Goal: Find specific page/section: Find specific page/section

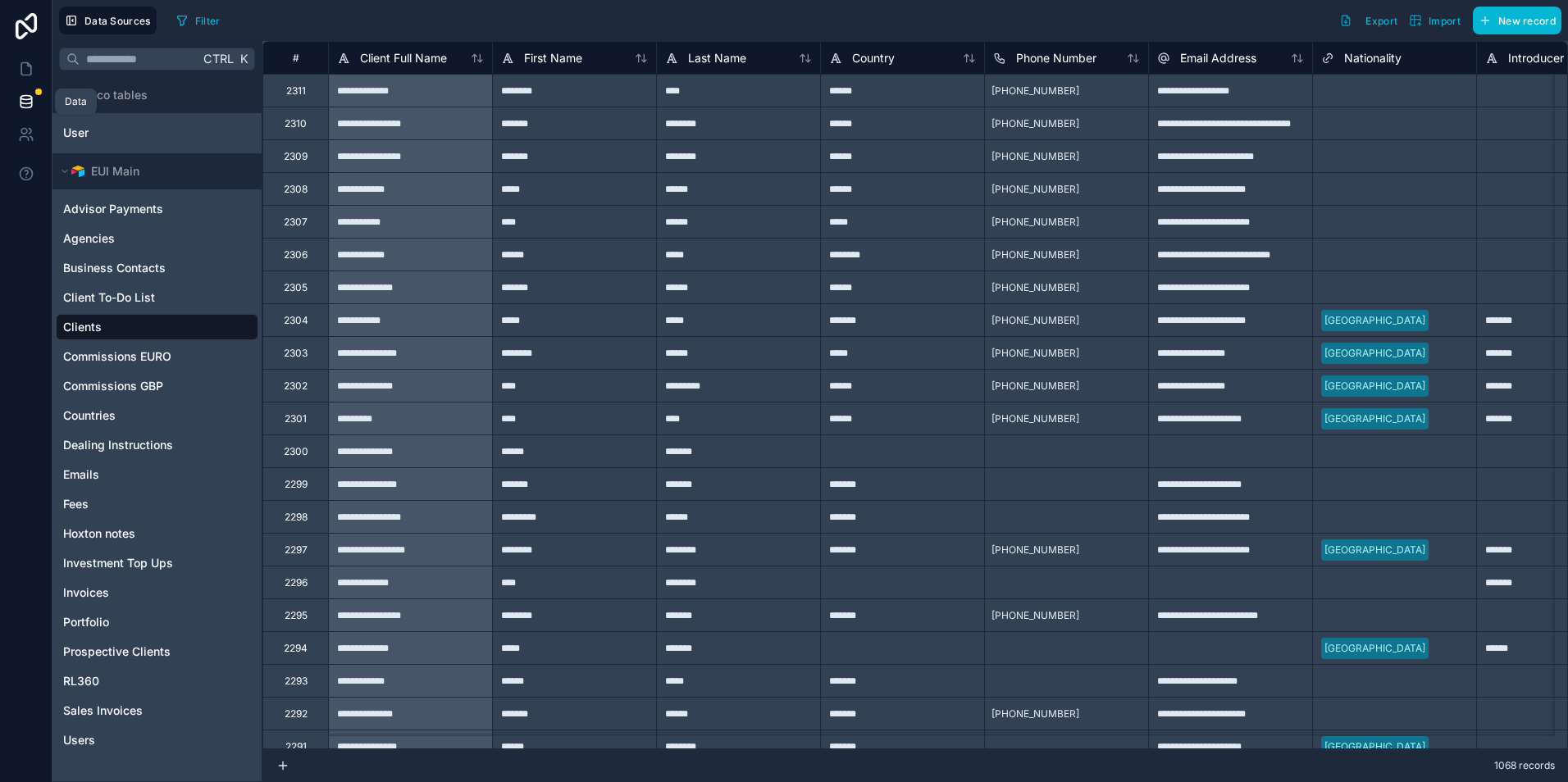
click at [14, 96] on link at bounding box center [26, 102] width 51 height 32
click at [78, 133] on div "Users" at bounding box center [79, 134] width 27 height 13
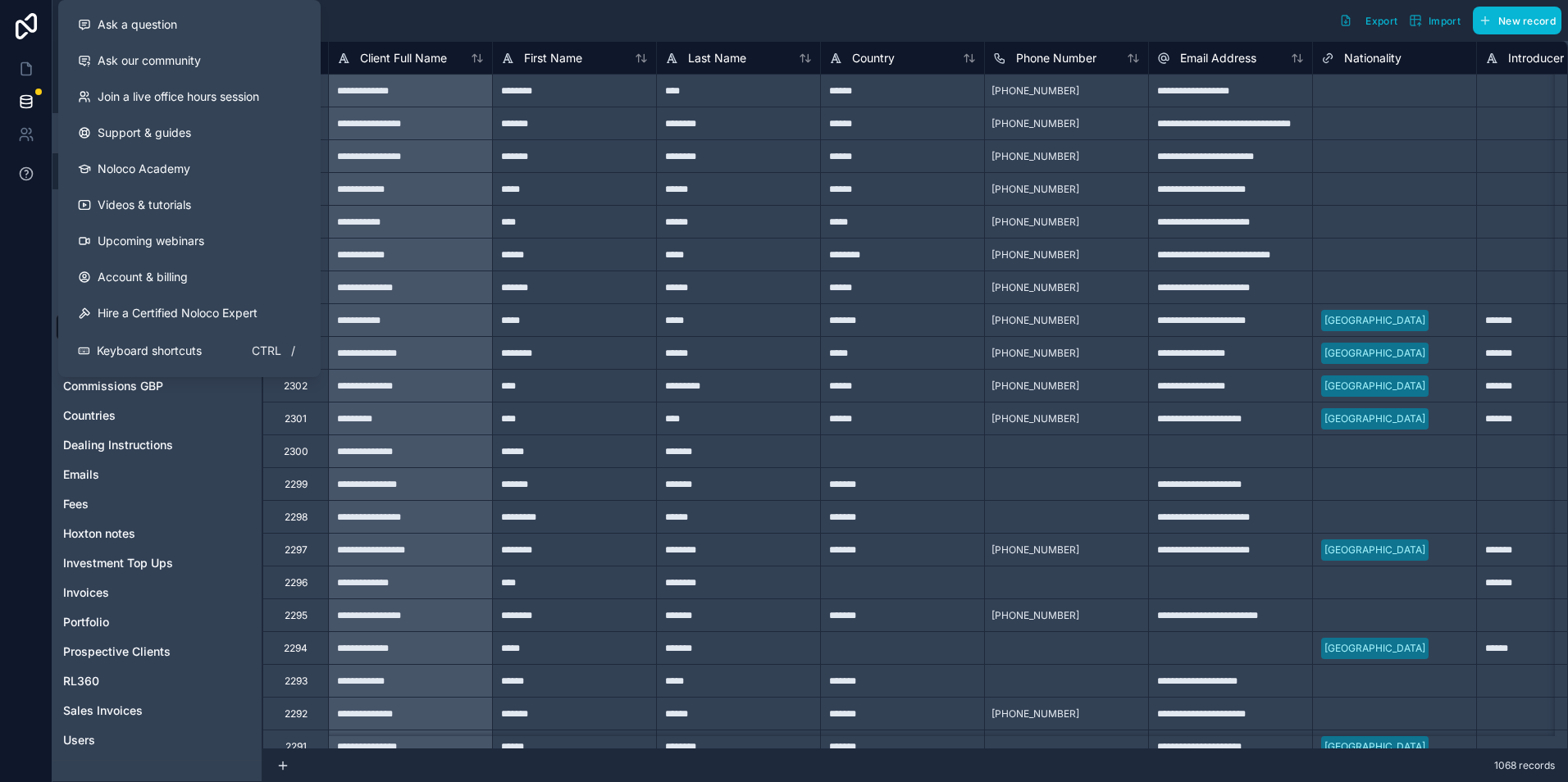
click at [29, 170] on icon at bounding box center [26, 173] width 16 height 16
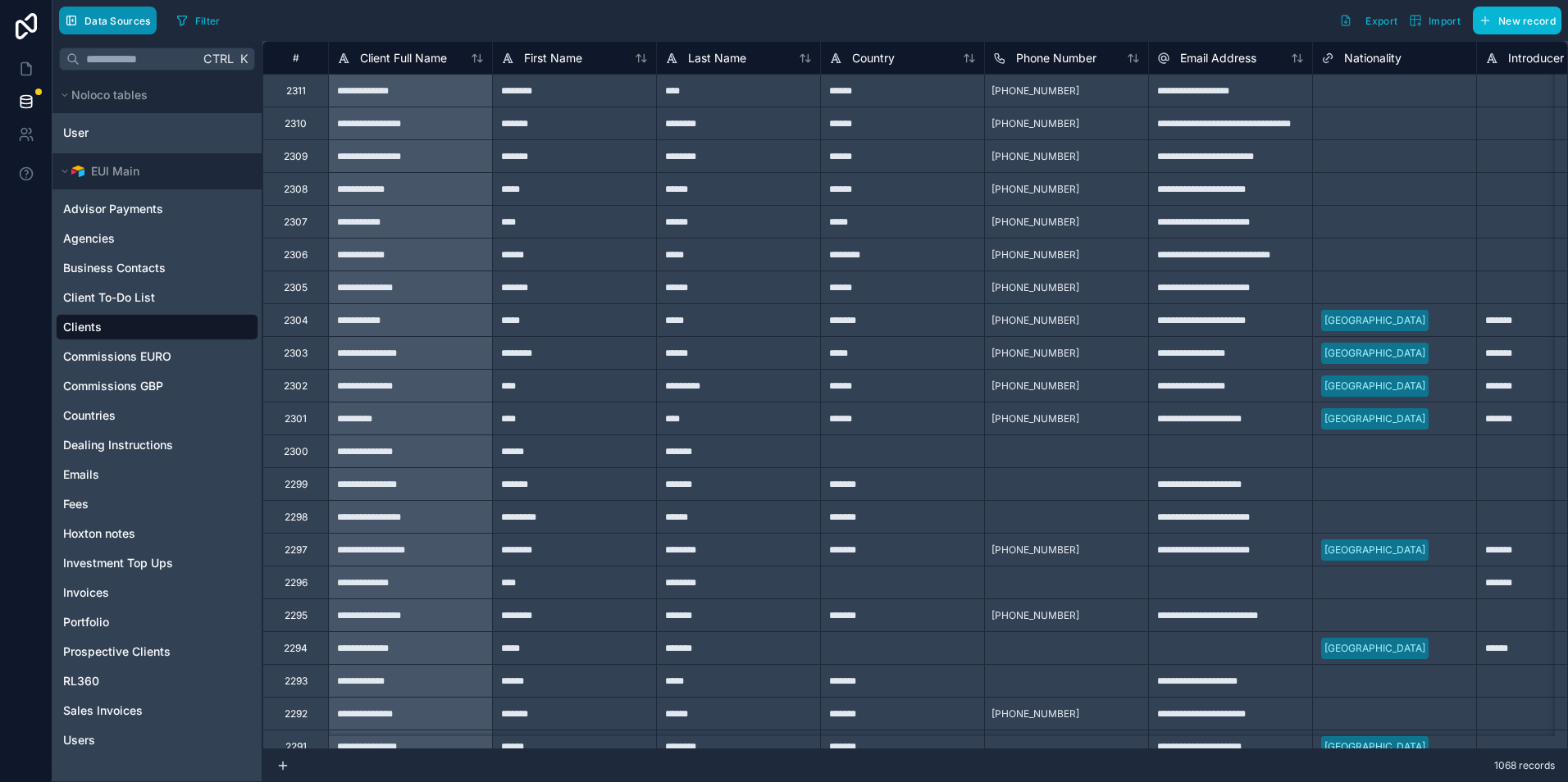
click at [90, 18] on span "Data Sources" at bounding box center [118, 20] width 67 height 12
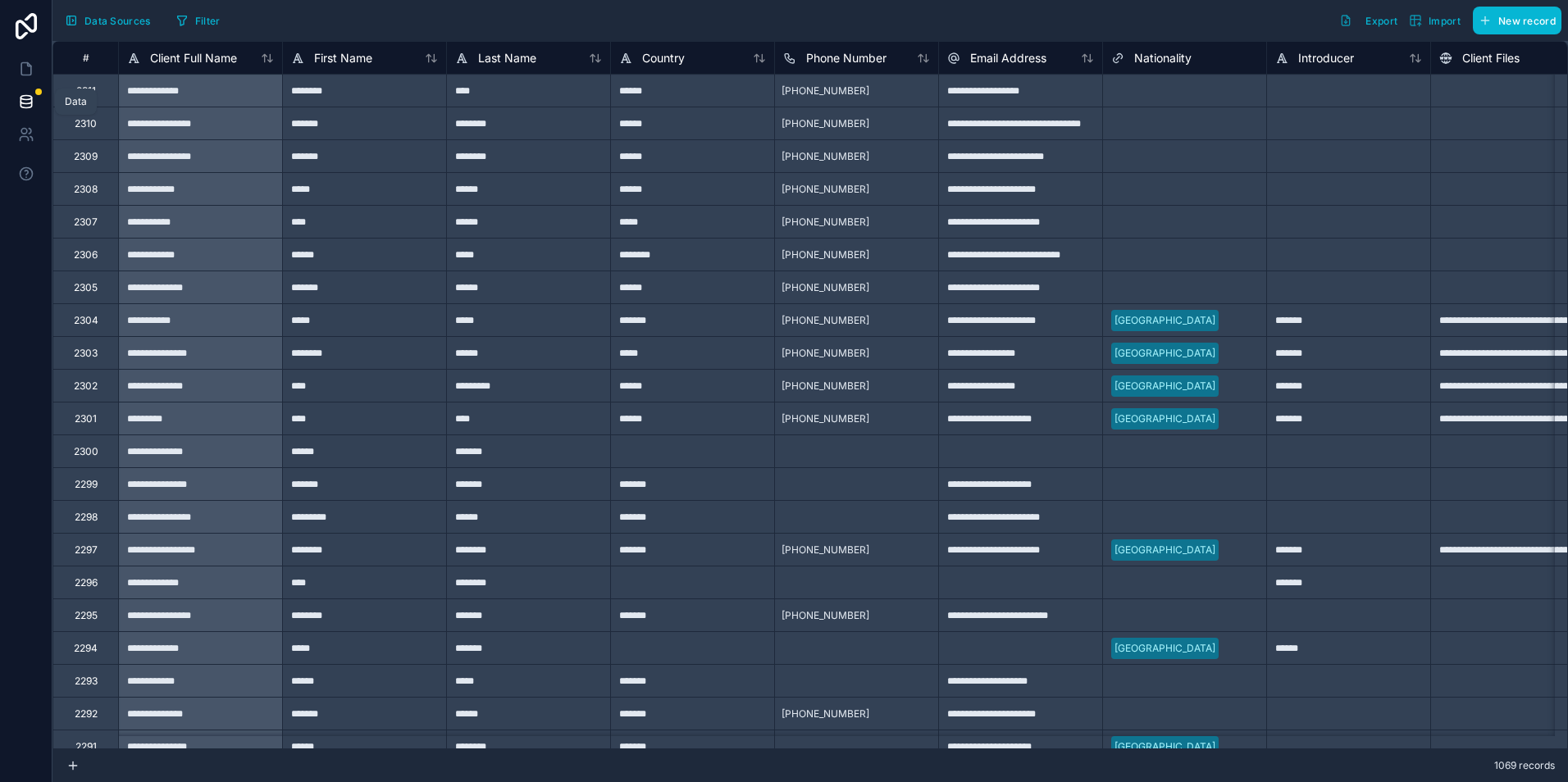
click at [26, 97] on icon at bounding box center [26, 101] width 16 height 16
click at [26, 66] on icon at bounding box center [26, 68] width 16 height 16
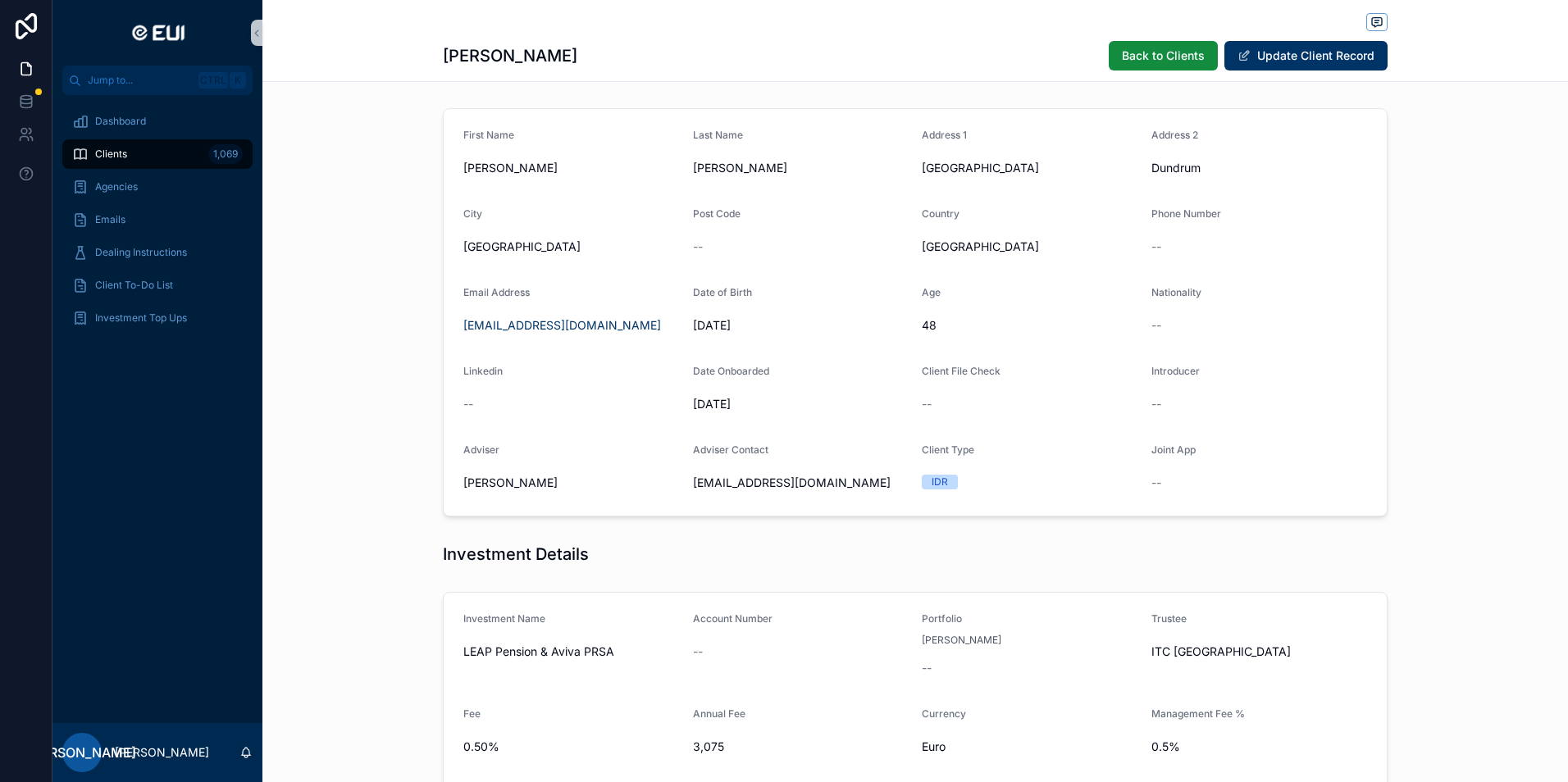
click at [617, 51] on div "[PERSON_NAME] Back to Clients Update Client Record" at bounding box center [915, 55] width 945 height 31
click at [349, 52] on div "[PERSON_NAME] Back to Clients Update Client Record" at bounding box center [915, 41] width 1305 height 82
click at [257, 23] on button "scrollable content" at bounding box center [256, 32] width 11 height 26
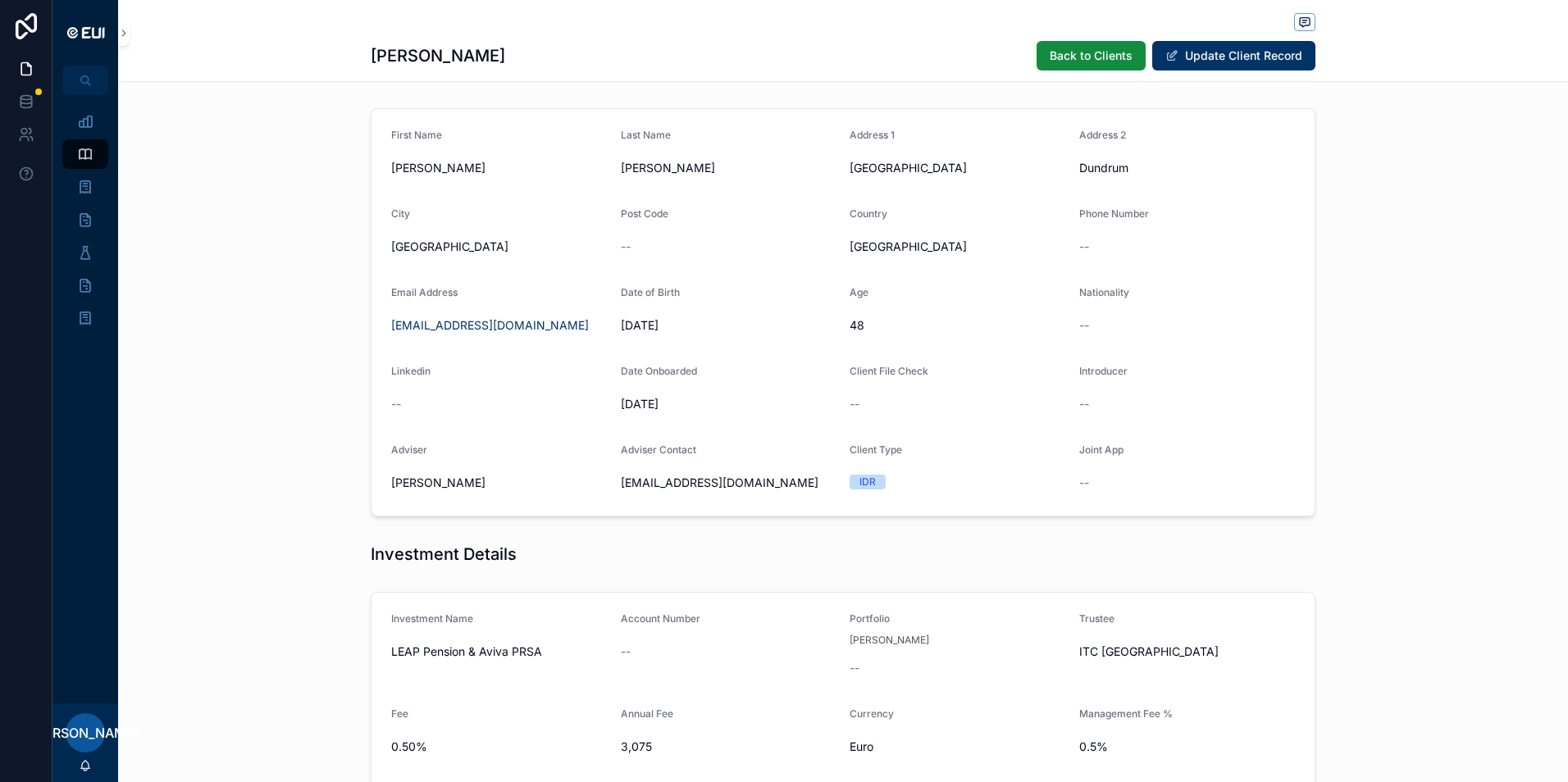
click at [781, 20] on div "scrollable content" at bounding box center [843, 23] width 945 height 20
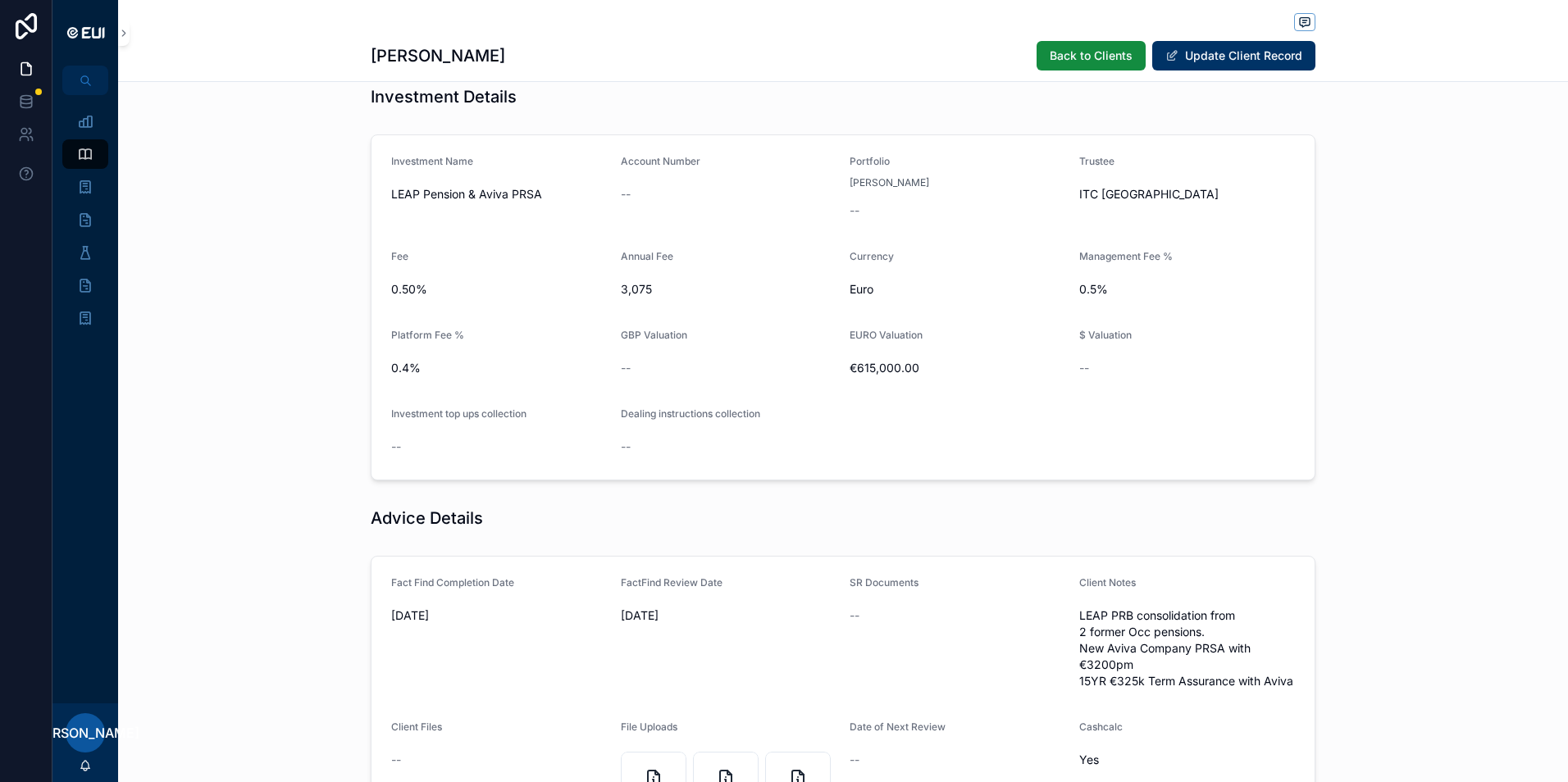
scroll to position [492, 0]
